Goal: Manage account settings

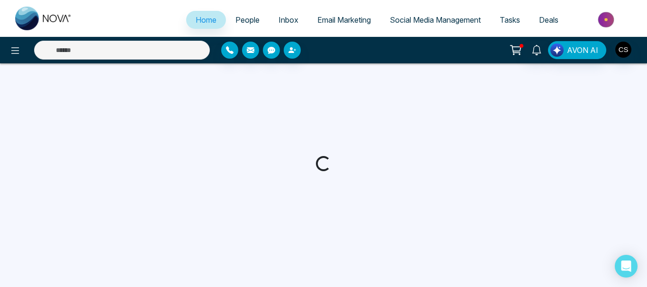
select select "*"
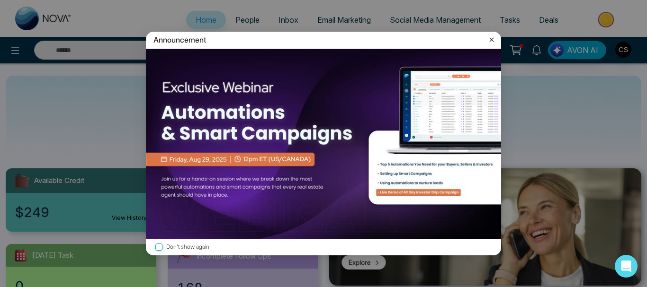
click at [490, 42] on icon at bounding box center [492, 40] width 4 height 4
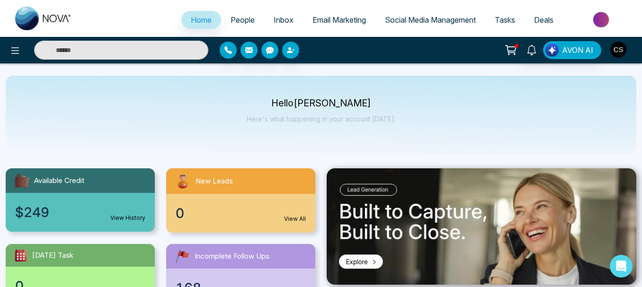
click at [623, 53] on img "button" at bounding box center [618, 50] width 16 height 16
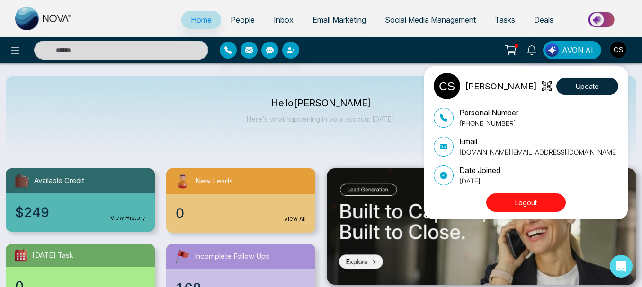
click at [623, 53] on div "[PERSON_NAME] Update Personal Number [PHONE_NUMBER] Email [DOMAIN_NAME][EMAIL_A…" at bounding box center [321, 143] width 642 height 287
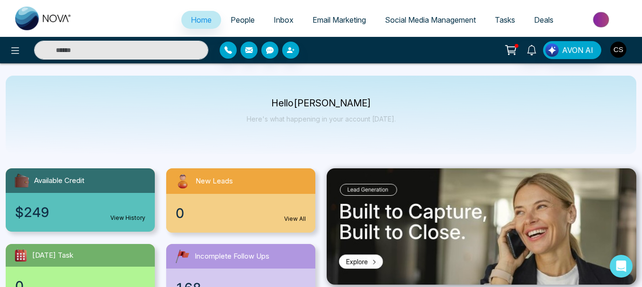
click at [623, 53] on img "button" at bounding box center [618, 50] width 16 height 16
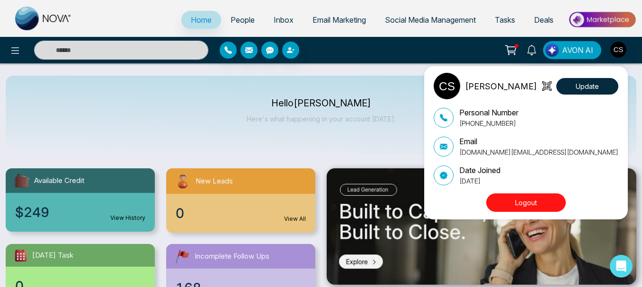
click at [623, 53] on div "[PERSON_NAME] Update Personal Number [PHONE_NUMBER] Email [DOMAIN_NAME][EMAIL_A…" at bounding box center [321, 143] width 642 height 287
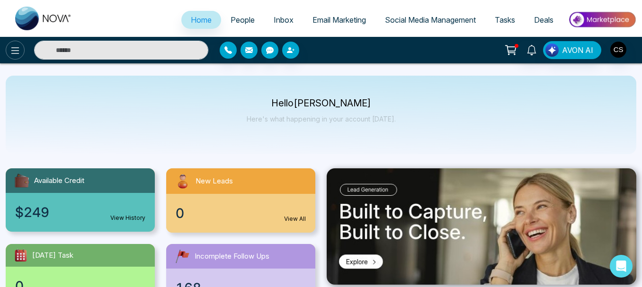
click at [12, 53] on icon at bounding box center [14, 50] width 11 height 11
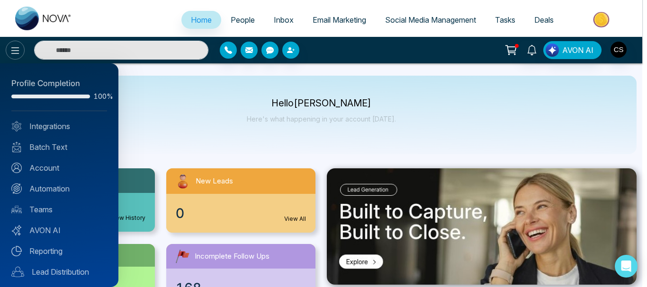
click at [12, 53] on div at bounding box center [323, 143] width 647 height 287
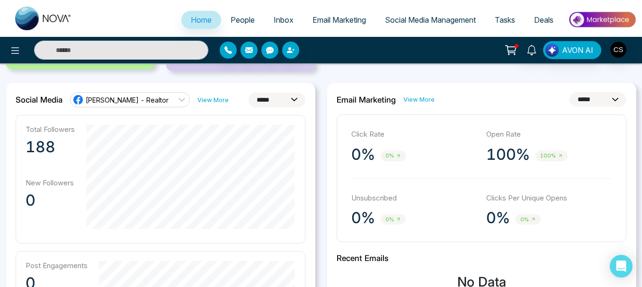
scroll to position [284, 0]
